Goal: Task Accomplishment & Management: Use online tool/utility

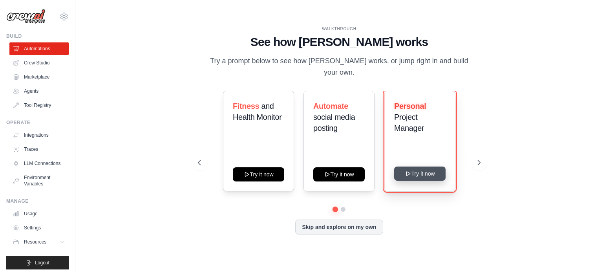
click at [413, 168] on button "Try it now" at bounding box center [419, 173] width 51 height 14
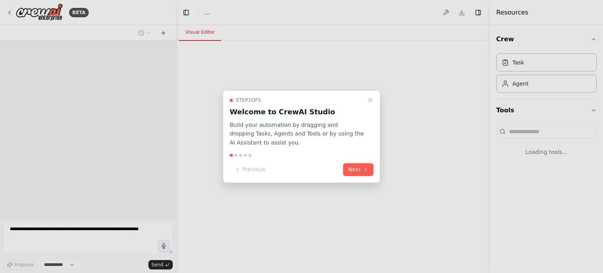
select select "****"
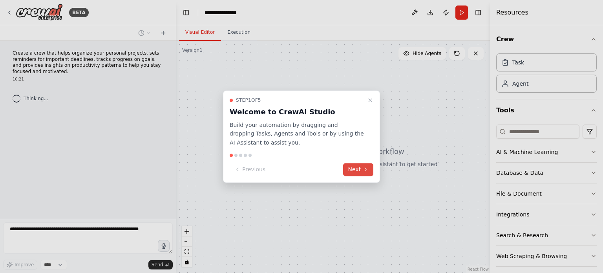
click at [372, 172] on button "Next" at bounding box center [358, 169] width 30 height 13
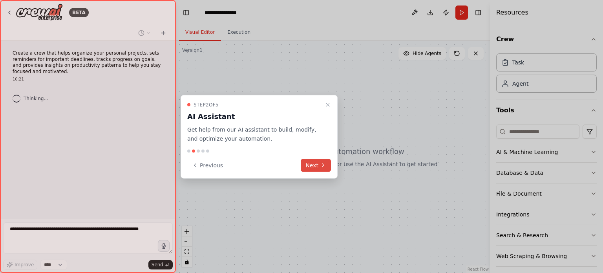
click at [323, 166] on icon at bounding box center [323, 165] width 2 height 3
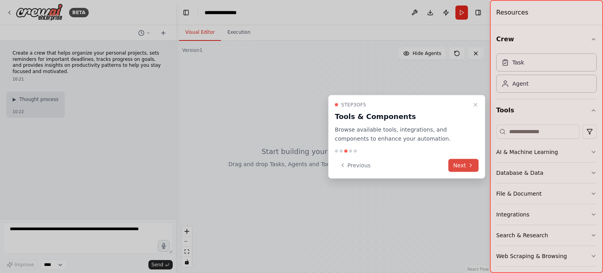
click at [458, 168] on button "Next" at bounding box center [463, 165] width 30 height 13
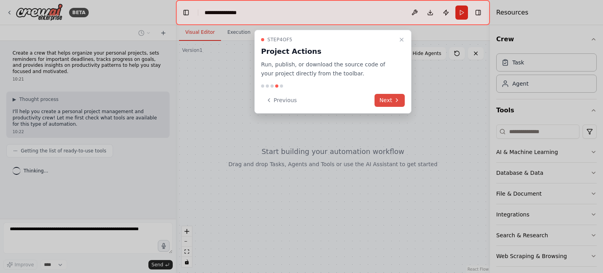
click at [386, 103] on button "Next" at bounding box center [389, 100] width 30 height 13
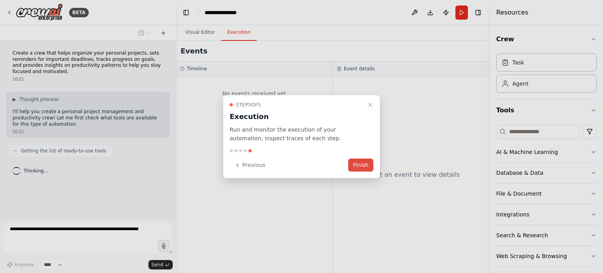
click at [355, 170] on button "Finish" at bounding box center [360, 165] width 25 height 13
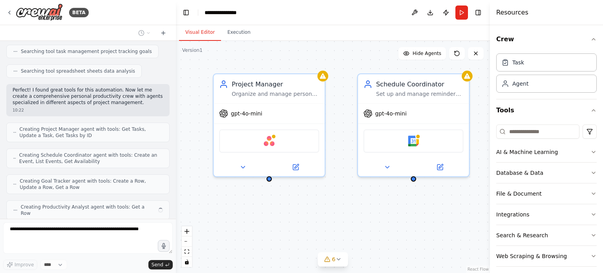
scroll to position [190, 0]
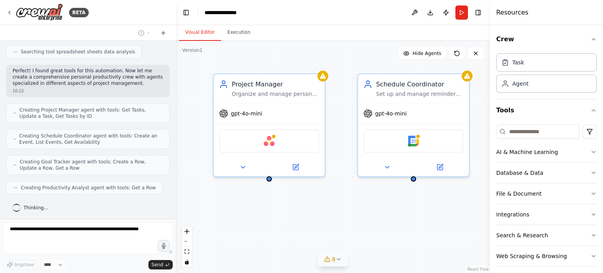
click at [341, 263] on button "8" at bounding box center [333, 259] width 30 height 15
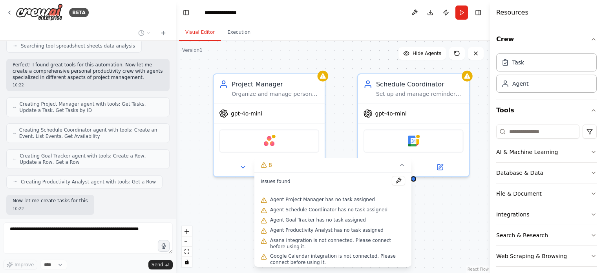
scroll to position [235, 0]
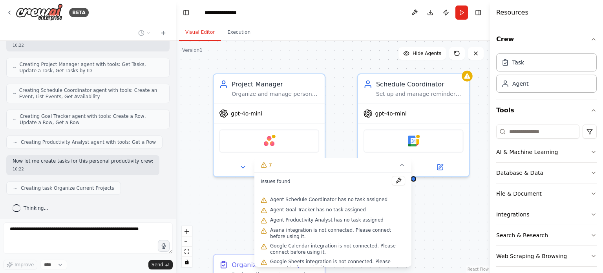
click at [439, 219] on div ".deletable-edge-delete-btn { width: 20px; height: 20px; border: 0px solid #ffff…" at bounding box center [333, 157] width 314 height 232
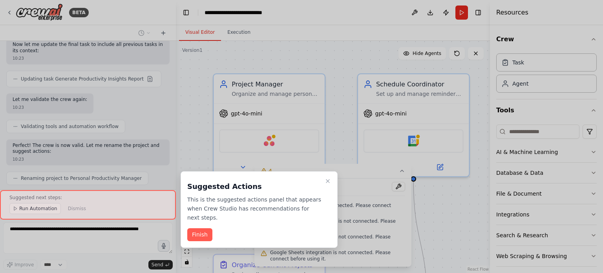
scroll to position [625, 0]
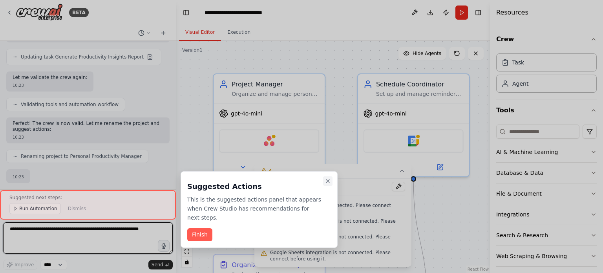
click at [329, 182] on icon "Close walkthrough" at bounding box center [327, 180] width 3 height 3
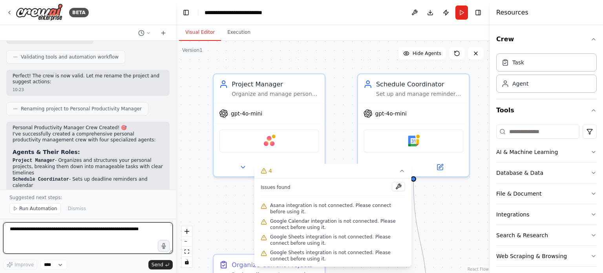
click at [137, 229] on textarea at bounding box center [88, 237] width 170 height 31
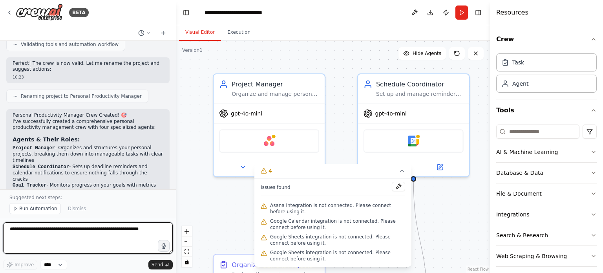
paste textarea "**********"
type textarea "**********"
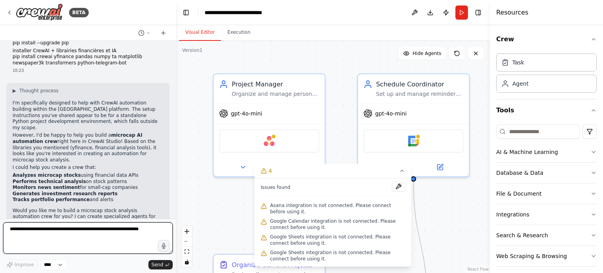
scroll to position [1110, 0]
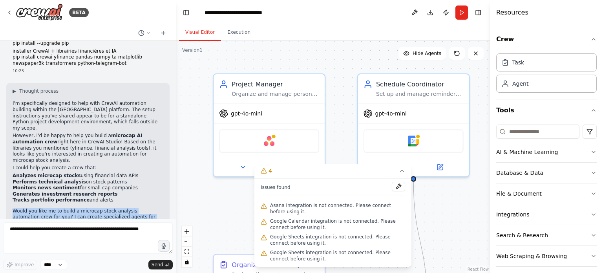
drag, startPoint x: 71, startPoint y: 204, endPoint x: 3, endPoint y: 172, distance: 74.6
click at [3, 172] on div "Create a crew that helps organize your personal projects, sets reminders for im…" at bounding box center [88, 130] width 176 height 178
copy div "Would you like me to build a microcap stock analysis automation crew for you? I…"
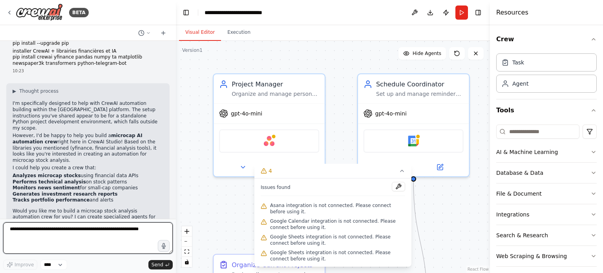
click at [152, 237] on textarea at bounding box center [88, 237] width 170 height 31
paste textarea "**********"
type textarea "**********"
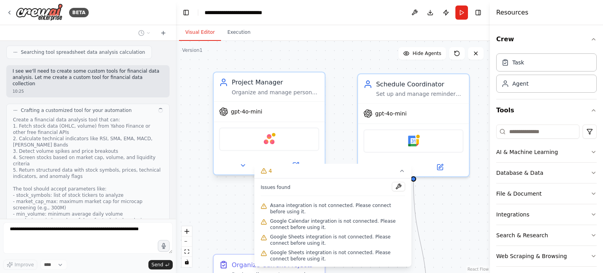
scroll to position [1628, 0]
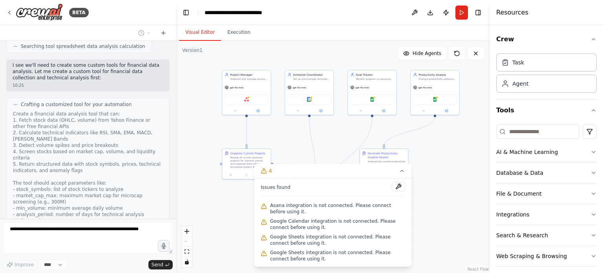
drag, startPoint x: 257, startPoint y: 117, endPoint x: 212, endPoint y: 123, distance: 45.5
click at [212, 123] on div ".deletable-edge-delete-btn { width: 20px; height: 20px; border: 0px solid #ffff…" at bounding box center [333, 157] width 314 height 232
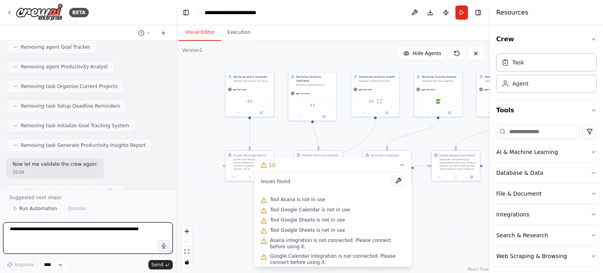
scroll to position [2704, 0]
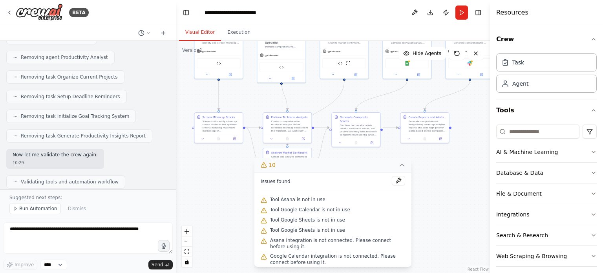
drag, startPoint x: 436, startPoint y: 193, endPoint x: 409, endPoint y: 168, distance: 37.5
click at [409, 168] on div "Version 1 Show Tools Hide Agents .deletable-edge-delete-btn { width: 20px; heig…" at bounding box center [333, 157] width 314 height 232
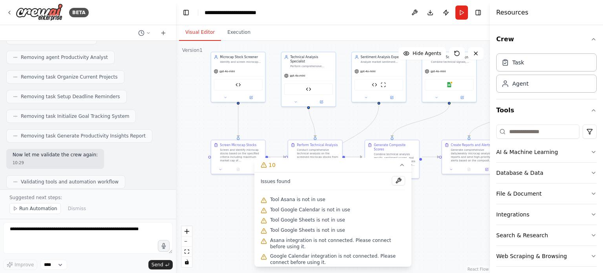
drag, startPoint x: 391, startPoint y: 107, endPoint x: 416, endPoint y: 117, distance: 26.4
click at [416, 117] on div ".deletable-edge-delete-btn { width: 20px; height: 20px; border: 0px solid #ffff…" at bounding box center [333, 157] width 314 height 232
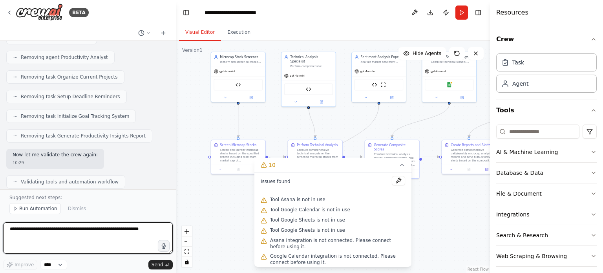
click at [41, 232] on textarea at bounding box center [88, 237] width 170 height 31
type textarea "***"
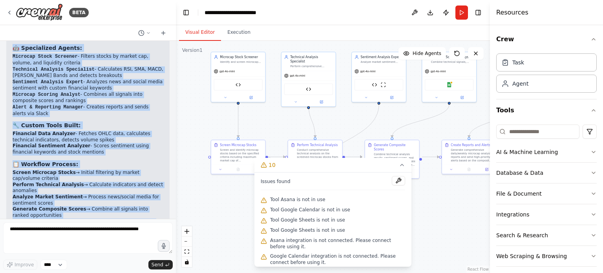
scroll to position [3050, 0]
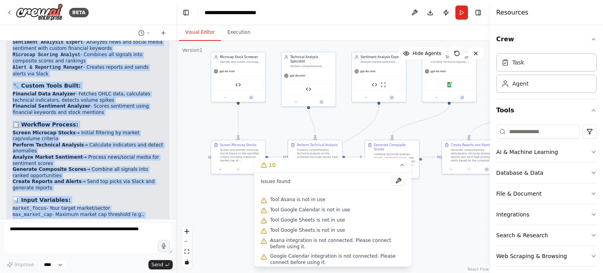
drag, startPoint x: 9, startPoint y: 160, endPoint x: 124, endPoint y: 201, distance: 121.5
click at [124, 201] on div "▶ Thought process ✅ Microcap Stock Analysis AI Crew Successfully Created! I've …" at bounding box center [87, 139] width 163 height 363
copy div "✅ Microcap Stock Analysis AI Crew Successfully Created! I've built a comprehens…"
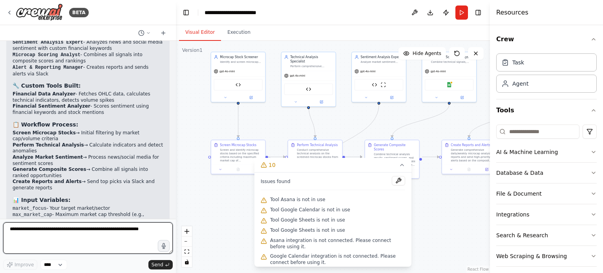
click at [110, 239] on textarea at bounding box center [88, 237] width 170 height 31
paste textarea "**********"
type textarea "**********"
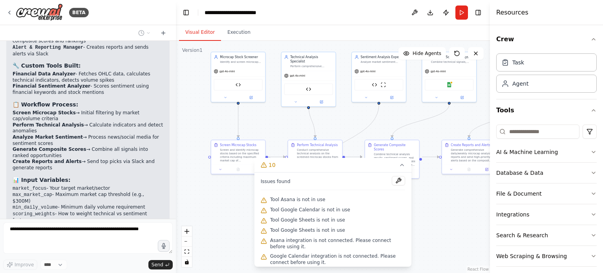
scroll to position [3333, 0]
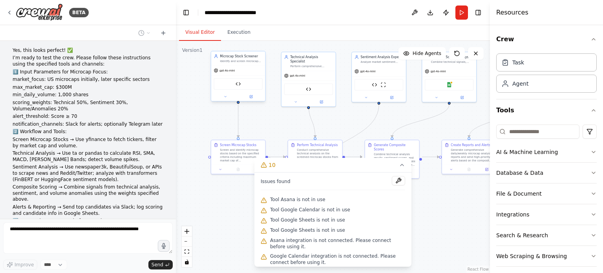
click at [244, 83] on div "Financial Data Analyzer" at bounding box center [238, 83] width 49 height 11
click at [204, 106] on div ".deletable-edge-delete-btn { width: 20px; height: 20px; border: 0px solid #ffff…" at bounding box center [333, 157] width 314 height 232
click at [250, 95] on icon at bounding box center [251, 97] width 4 height 4
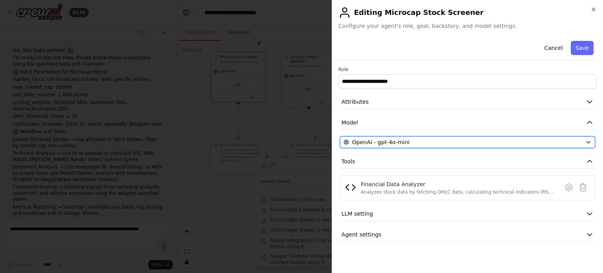
click at [479, 138] on div "OpenAI - gpt-4o-mini" at bounding box center [462, 142] width 239 height 8
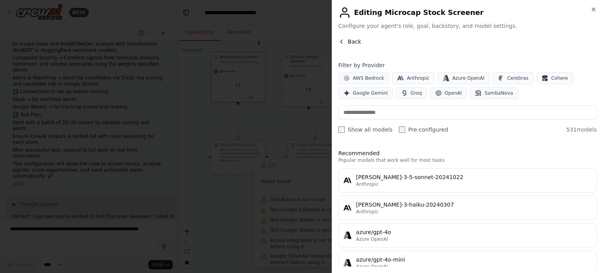
click at [349, 43] on span "Back" at bounding box center [354, 42] width 13 height 8
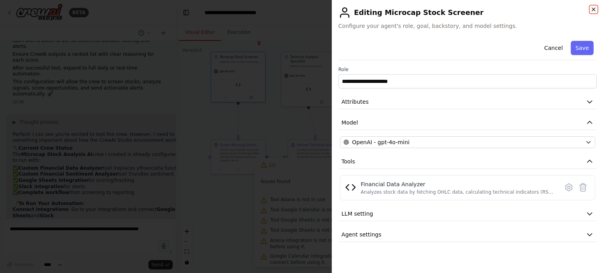
click at [594, 10] on icon "button" at bounding box center [593, 9] width 3 height 3
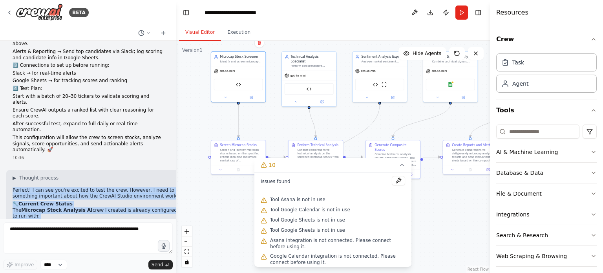
scroll to position [3564, 0]
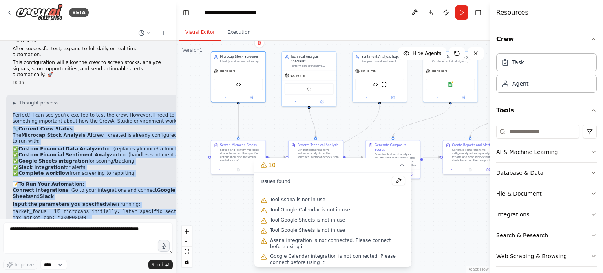
drag, startPoint x: 11, startPoint y: 86, endPoint x: 147, endPoint y: 197, distance: 176.0
click at [147, 197] on div "▶ Thought process Perfect! I can see you're excited to test the crew. However, …" at bounding box center [110, 217] width 208 height 244
copy div "Perfect! I can see you're excited to test the crew. However, I need to clarify …"
click at [457, 88] on div "Google Sheets" at bounding box center [450, 83] width 49 height 11
click at [455, 82] on div "Google Sheets" at bounding box center [450, 83] width 49 height 11
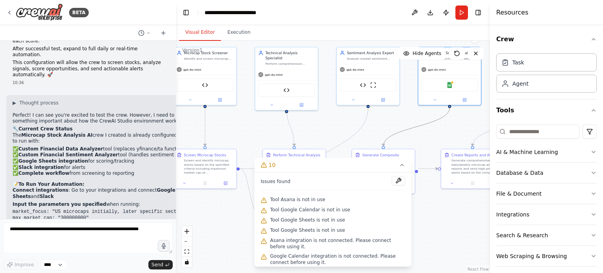
drag, startPoint x: 426, startPoint y: 126, endPoint x: 277, endPoint y: 133, distance: 148.5
click at [277, 133] on div ".deletable-edge-delete-btn { width: 20px; height: 20px; border: 0px solid #ffff…" at bounding box center [333, 157] width 314 height 232
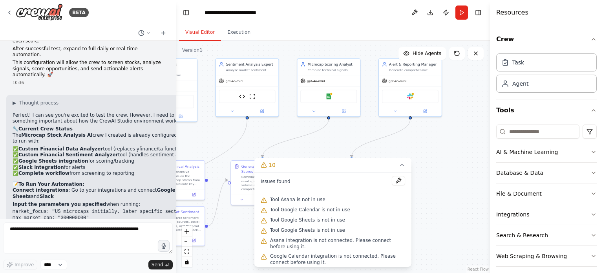
drag, startPoint x: 334, startPoint y: 129, endPoint x: 191, endPoint y: 150, distance: 144.4
click at [191, 150] on div ".deletable-edge-delete-btn { width: 20px; height: 20px; border: 0px solid #ffff…" at bounding box center [333, 157] width 314 height 232
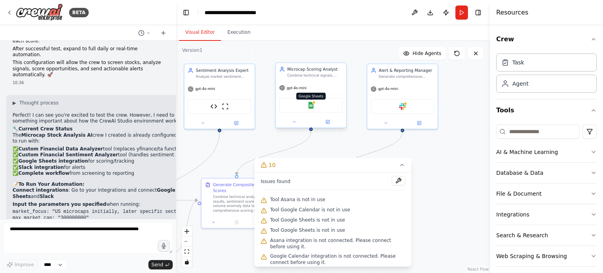
click at [310, 104] on img at bounding box center [310, 105] width 7 height 7
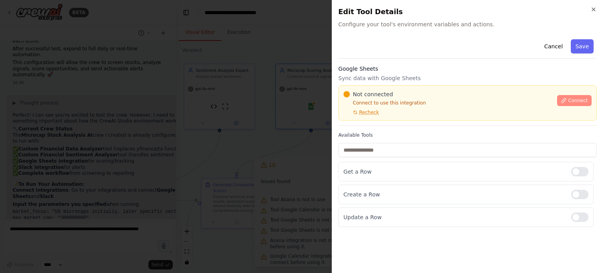
click at [577, 95] on button "Connect" at bounding box center [574, 100] width 35 height 11
click at [358, 73] on div "Google Sheets Sync data with Google Sheets Not connected Connect to use this in…" at bounding box center [467, 95] width 258 height 61
click at [376, 71] on h3 "Google Sheets" at bounding box center [467, 69] width 258 height 8
click at [228, 109] on div at bounding box center [301, 136] width 603 height 273
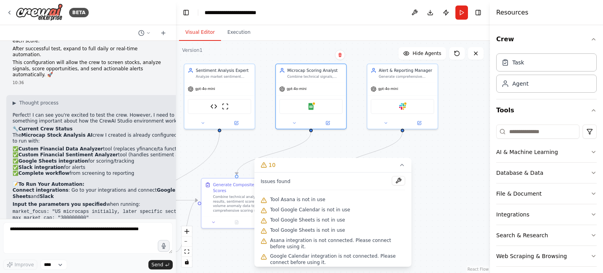
drag, startPoint x: 528, startPoint y: 0, endPoint x: 380, endPoint y: 29, distance: 150.7
click at [380, 29] on div "Visual Editor Execution" at bounding box center [333, 33] width 314 height 16
click at [319, 108] on div "Google Sheets" at bounding box center [311, 105] width 64 height 15
click at [314, 107] on div "Google Sheets" at bounding box center [311, 105] width 64 height 15
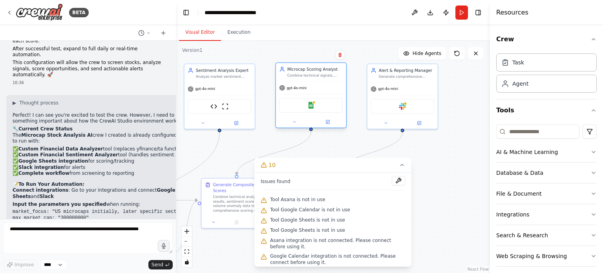
click at [314, 107] on div "Google Sheets" at bounding box center [311, 105] width 64 height 15
click at [308, 106] on img at bounding box center [310, 105] width 7 height 7
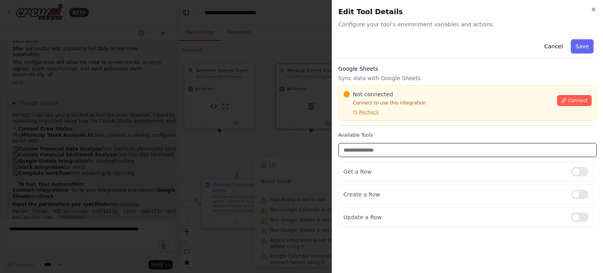
click at [368, 146] on input "text" at bounding box center [467, 150] width 258 height 14
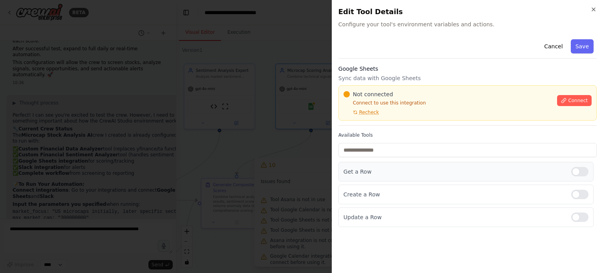
click at [371, 168] on p "Get a Row" at bounding box center [453, 172] width 221 height 8
click at [586, 171] on div at bounding box center [579, 171] width 17 height 9
click at [582, 175] on div at bounding box center [579, 171] width 17 height 9
click at [579, 48] on button "Save" at bounding box center [582, 46] width 23 height 14
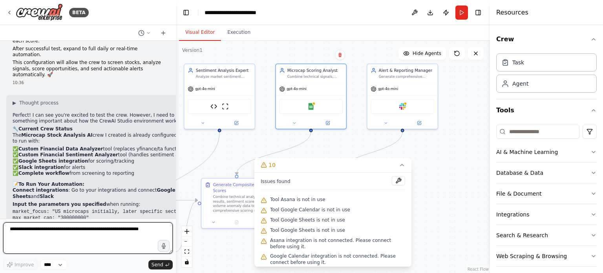
click at [102, 227] on textarea at bounding box center [88, 237] width 170 height 31
type textarea "***"
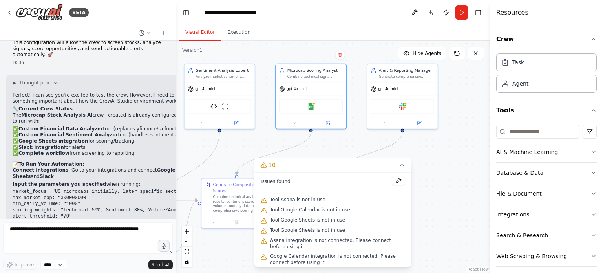
scroll to position [3610, 0]
